Goal: Task Accomplishment & Management: Use online tool/utility

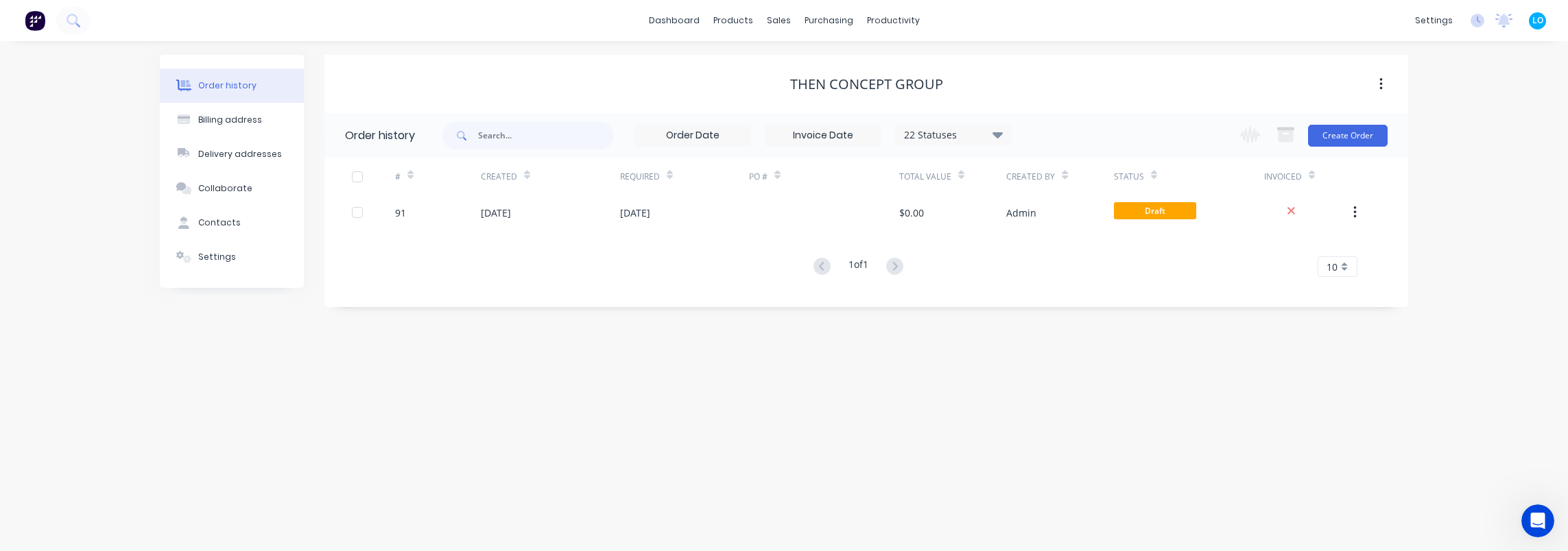
click at [865, 400] on div "Order history Billing address Delivery addresses Collaborate Contacts Settings …" at bounding box center [784, 296] width 1568 height 511
click at [704, 19] on link "dashboard" at bounding box center [673, 20] width 64 height 21
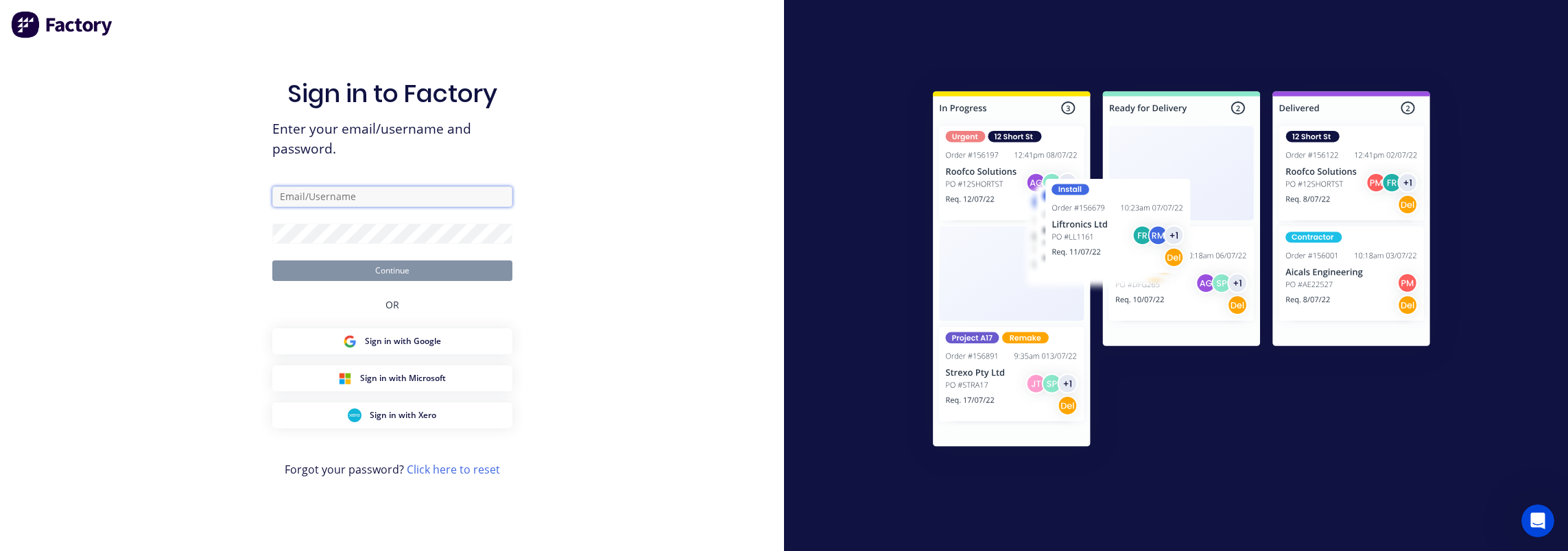
click at [381, 191] on input "text" at bounding box center [392, 197] width 240 height 21
click at [0, 551] on nordpass-autofill-portal at bounding box center [0, 551] width 0 height 0
type input "[EMAIL_ADDRESS][DOMAIN_NAME]"
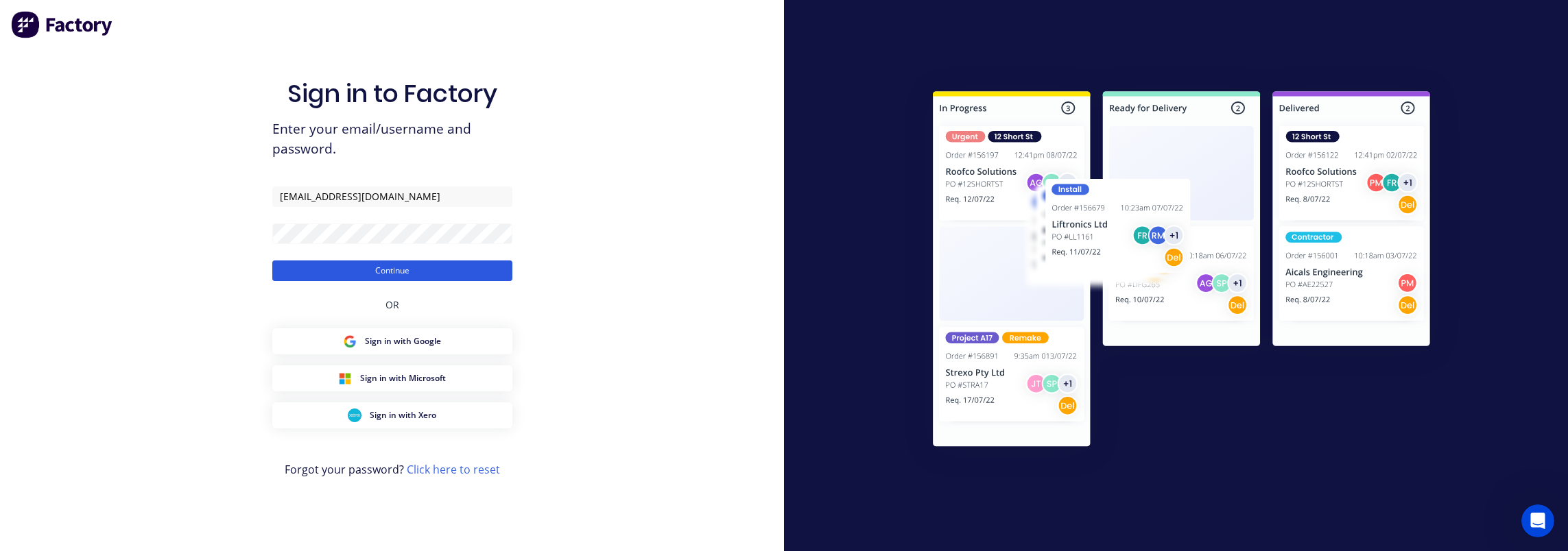
click at [392, 272] on button "Continue" at bounding box center [392, 271] width 240 height 21
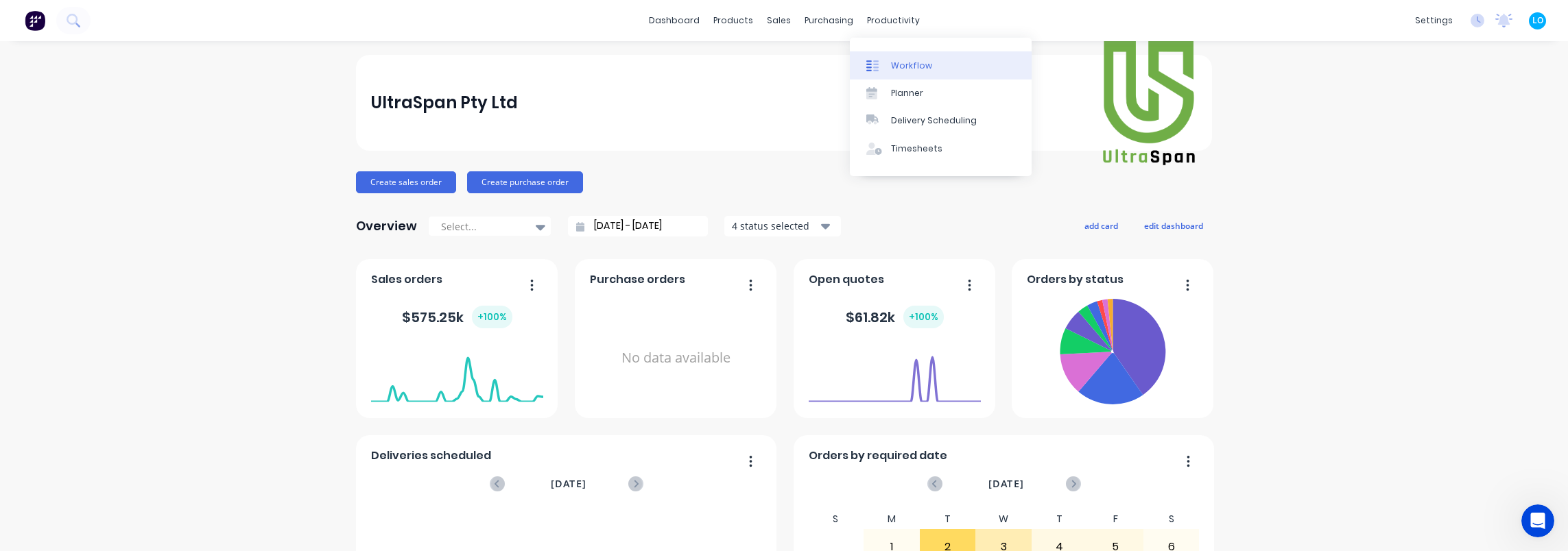
click at [909, 62] on div "Workflow" at bounding box center [911, 65] width 41 height 13
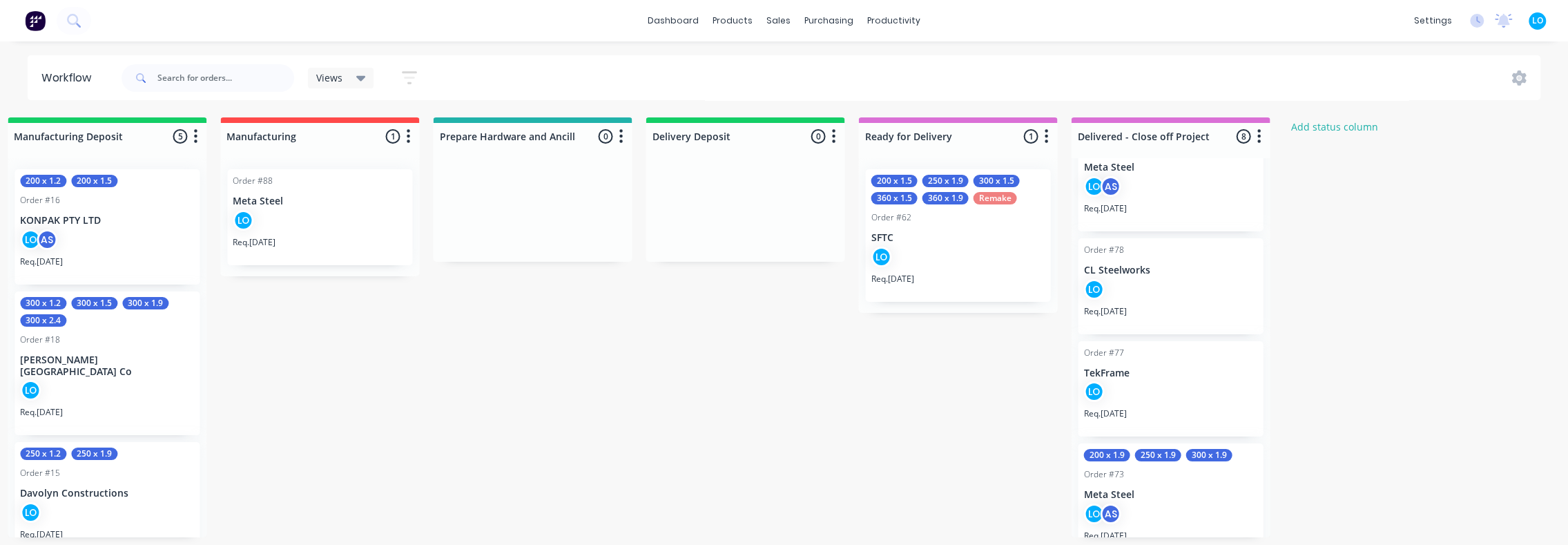
scroll to position [528, 0]
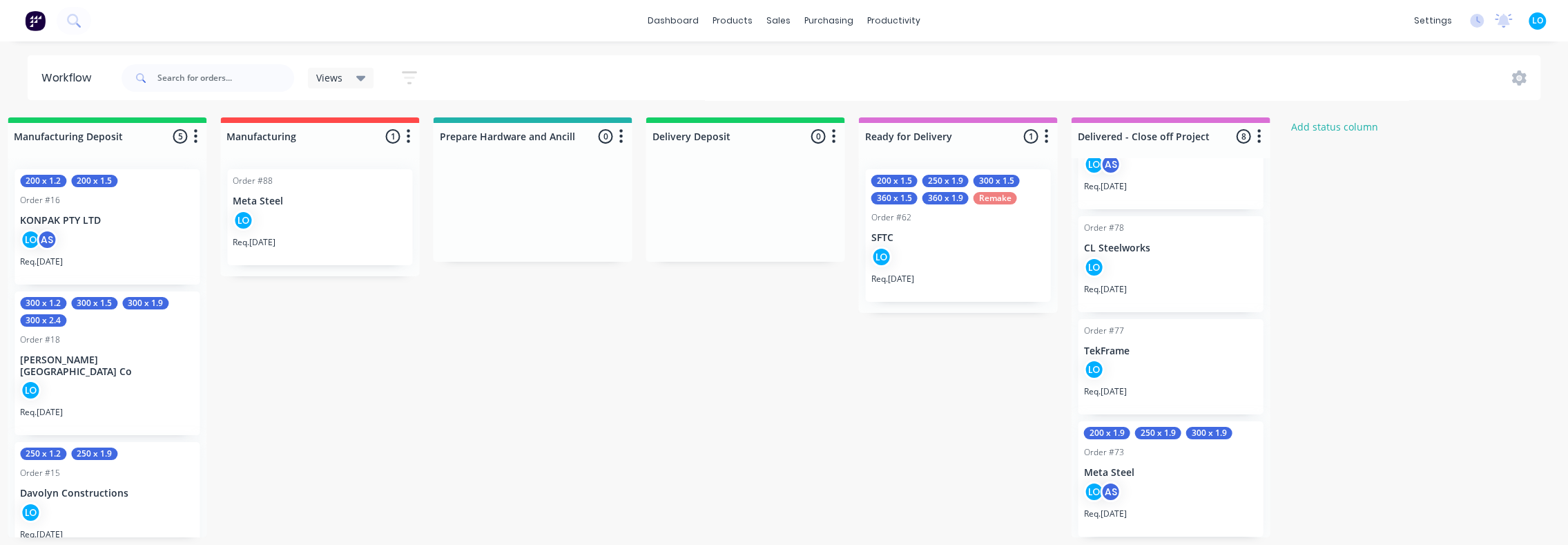
click at [1182, 367] on div "LO" at bounding box center [1170, 372] width 174 height 26
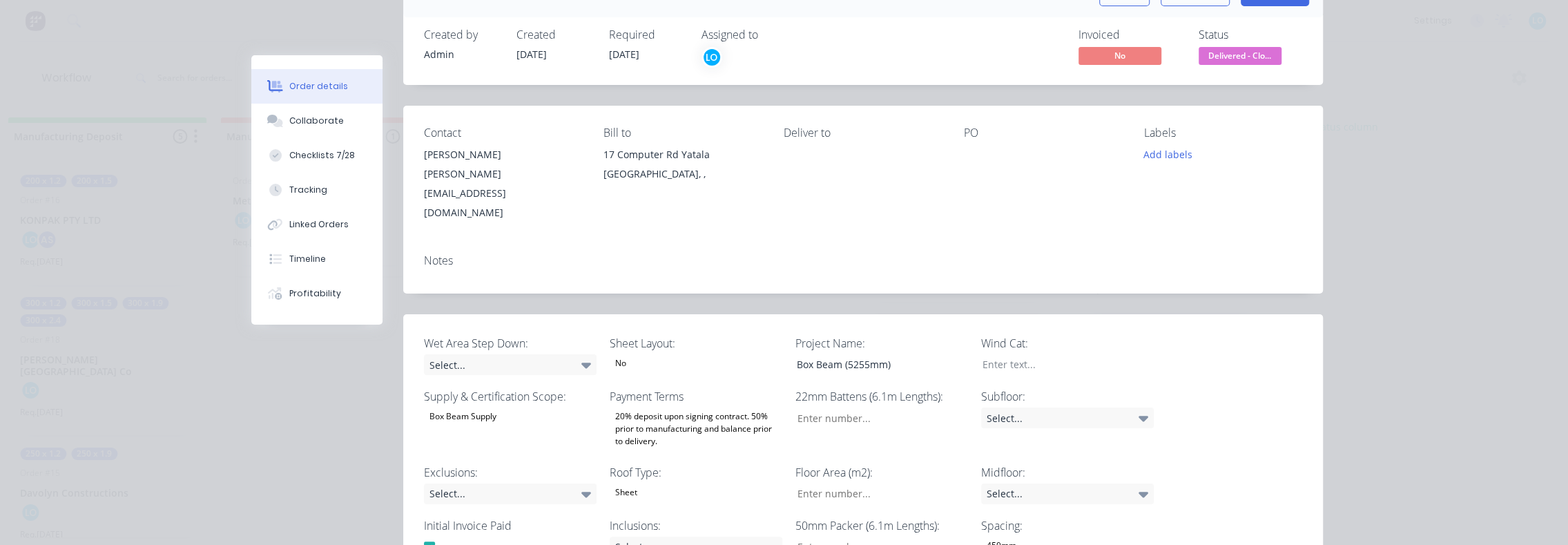
scroll to position [79, 0]
